Goal: Transaction & Acquisition: Download file/media

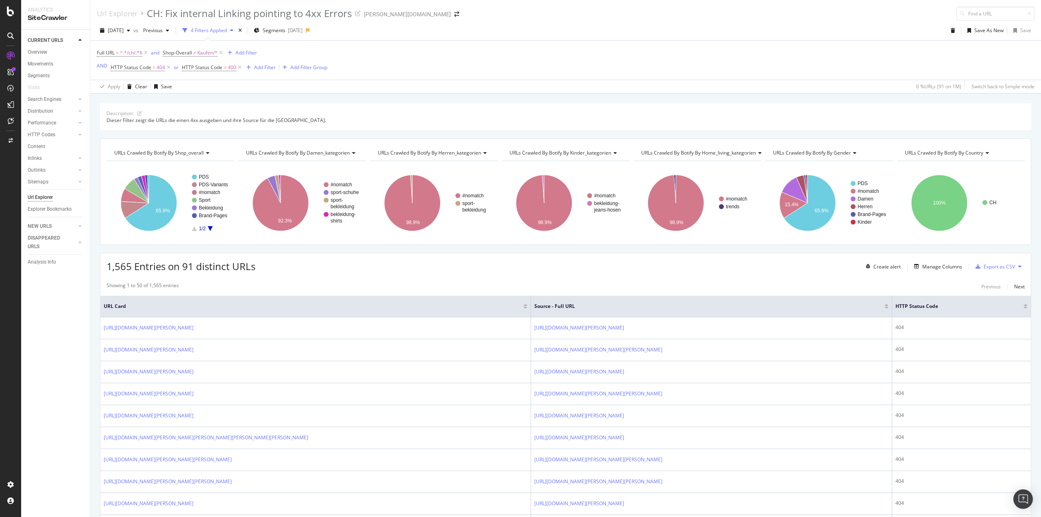
click at [984, 268] on div "Export as CSV" at bounding box center [999, 266] width 31 height 7
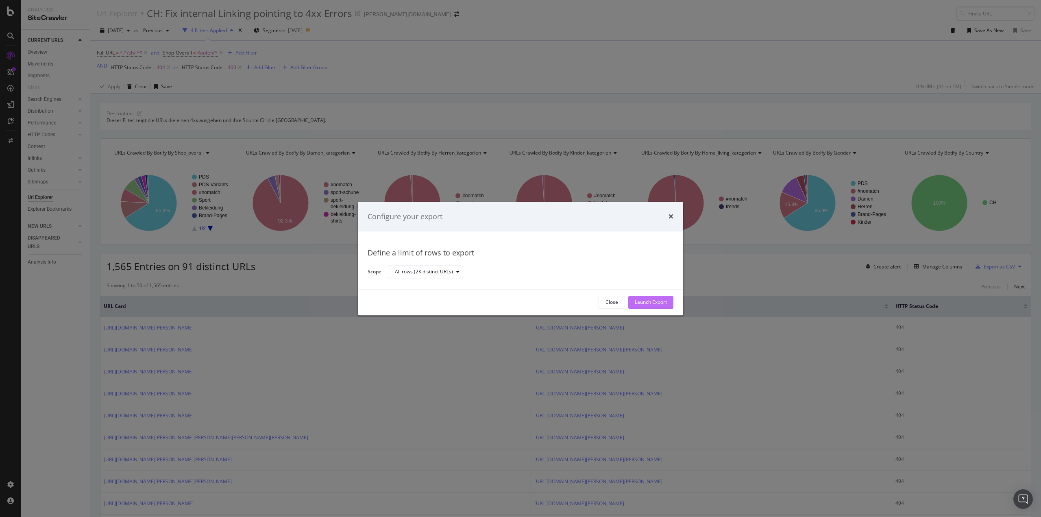
click at [640, 299] on div "Launch Export" at bounding box center [651, 302] width 32 height 7
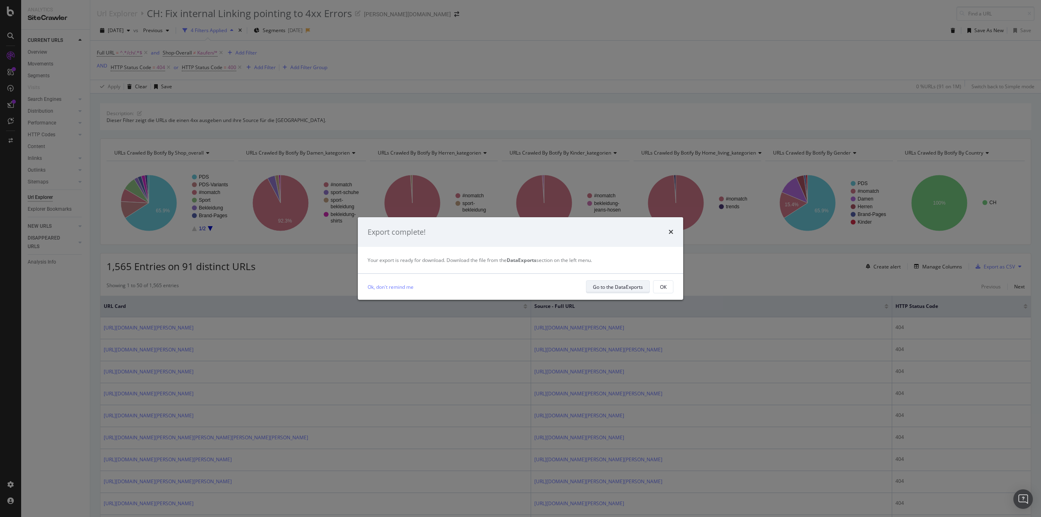
click at [637, 288] on div "Go to the DataExports" at bounding box center [618, 287] width 50 height 7
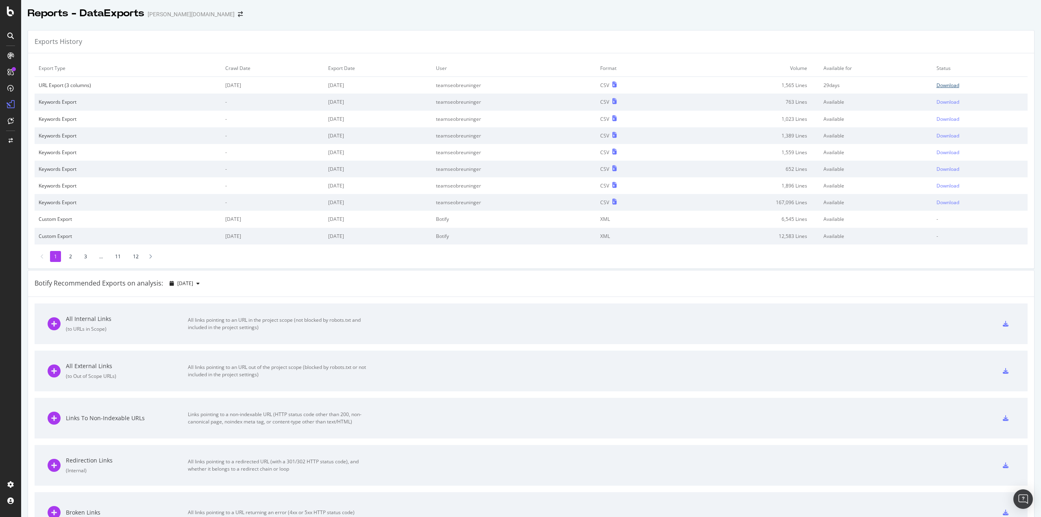
click at [937, 84] on div "Download" at bounding box center [948, 85] width 23 height 7
